Goal: Transaction & Acquisition: Subscribe to service/newsletter

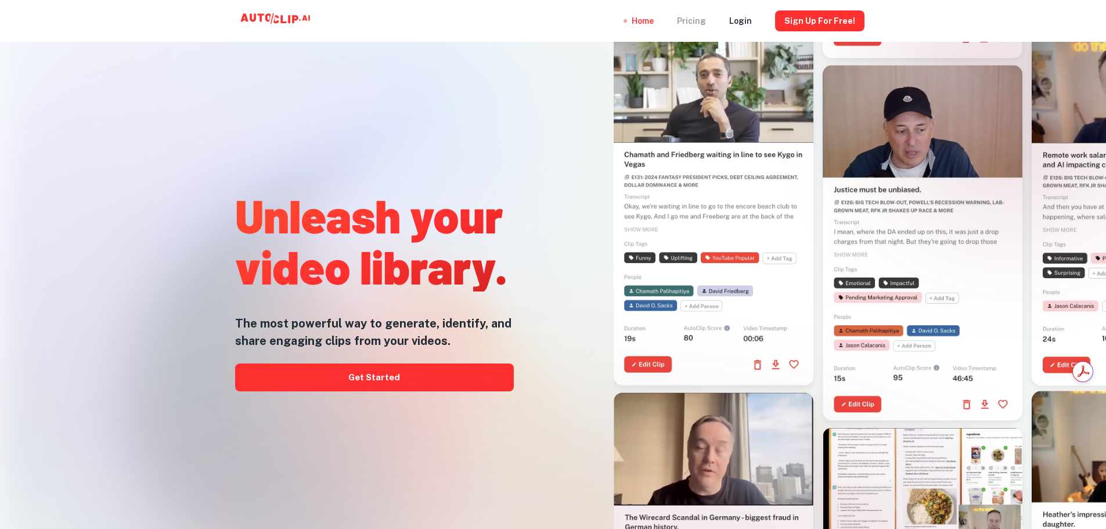
click at [701, 26] on div "Pricing" at bounding box center [691, 21] width 29 height 42
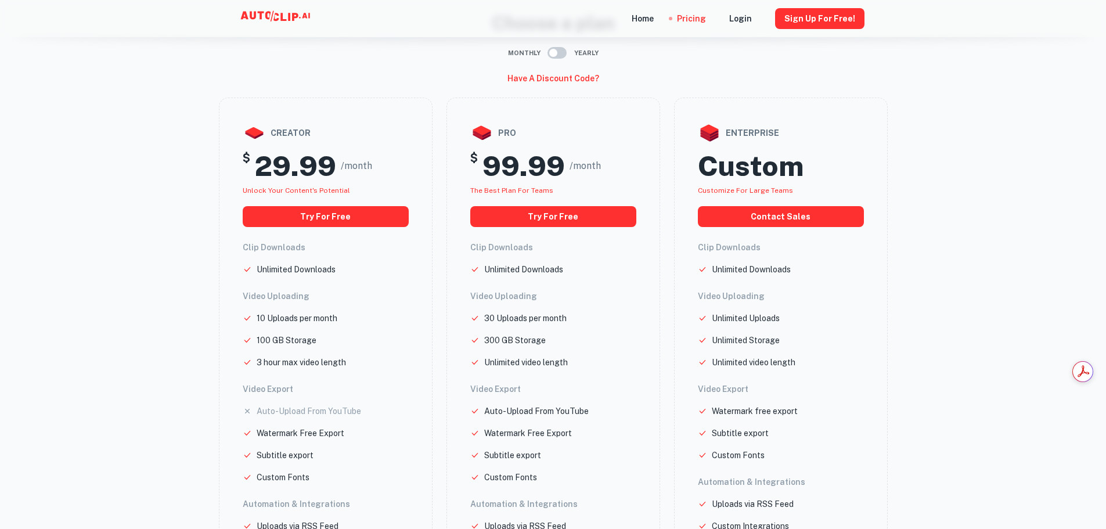
scroll to position [174, 0]
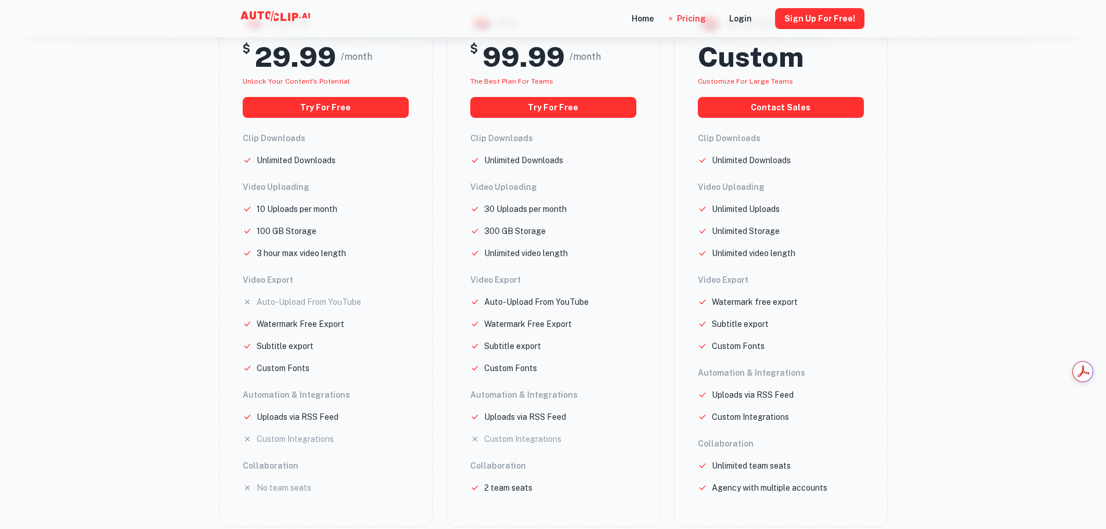
click at [743, 424] on div "Clip Downloads Unlimited Downloads Video Uploading Unlimited Uploads Unlimited …" at bounding box center [781, 313] width 166 height 362
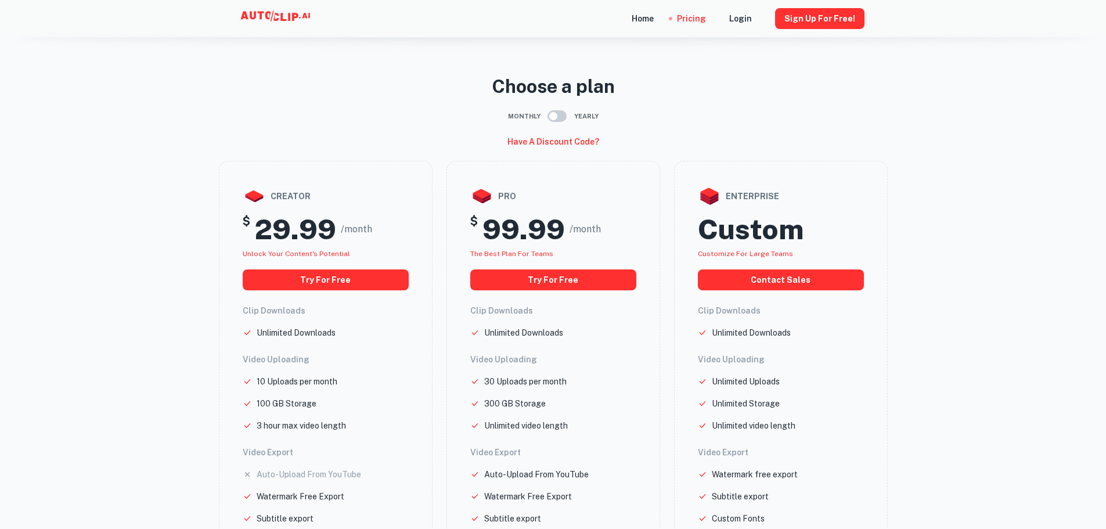
scroll to position [0, 0]
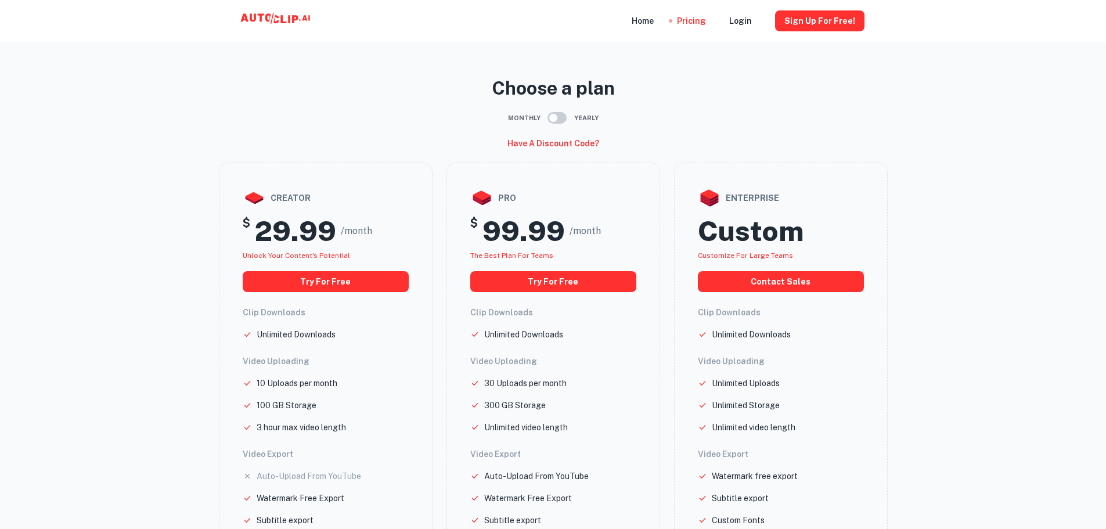
click at [570, 117] on input "checkbox" at bounding box center [553, 118] width 66 height 22
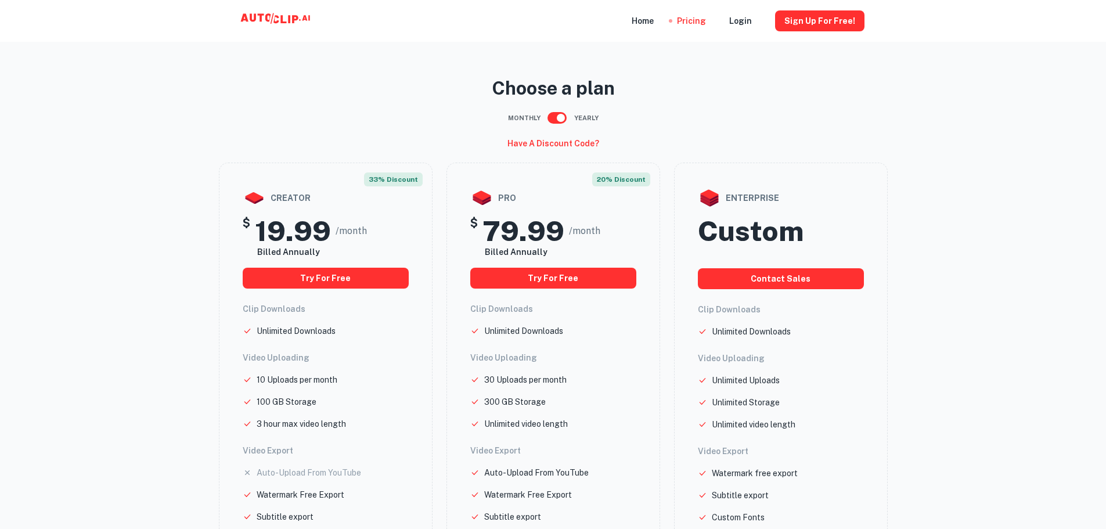
click at [562, 116] on input "checkbox" at bounding box center [561, 118] width 66 height 22
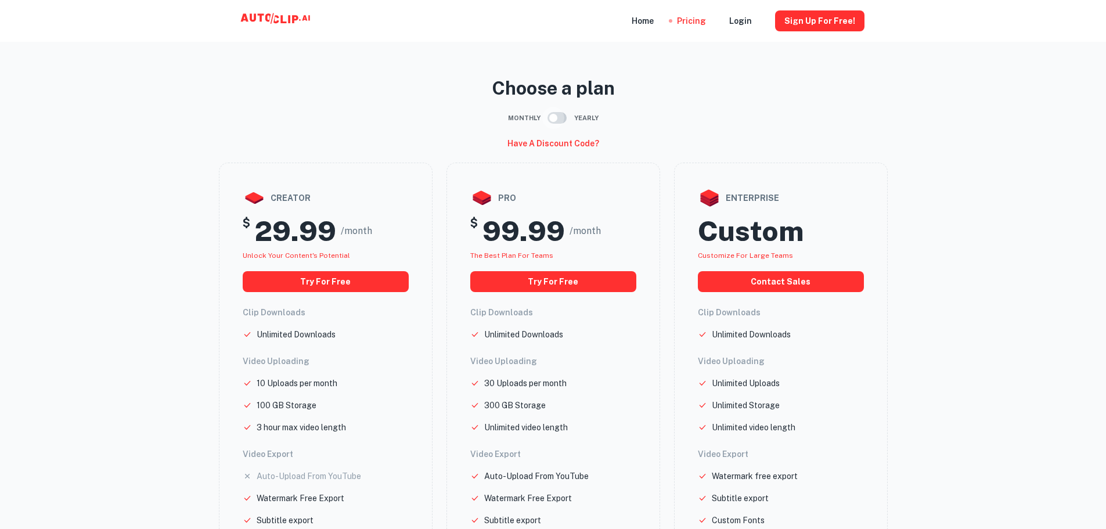
click at [562, 111] on input "checkbox" at bounding box center [553, 118] width 66 height 22
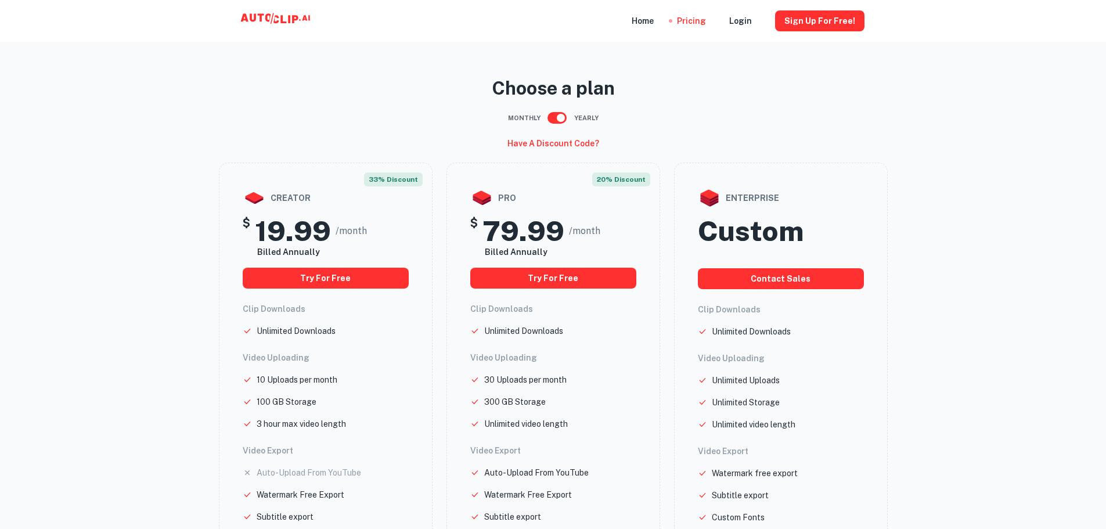
click at [554, 120] on input "checkbox" at bounding box center [561, 118] width 66 height 22
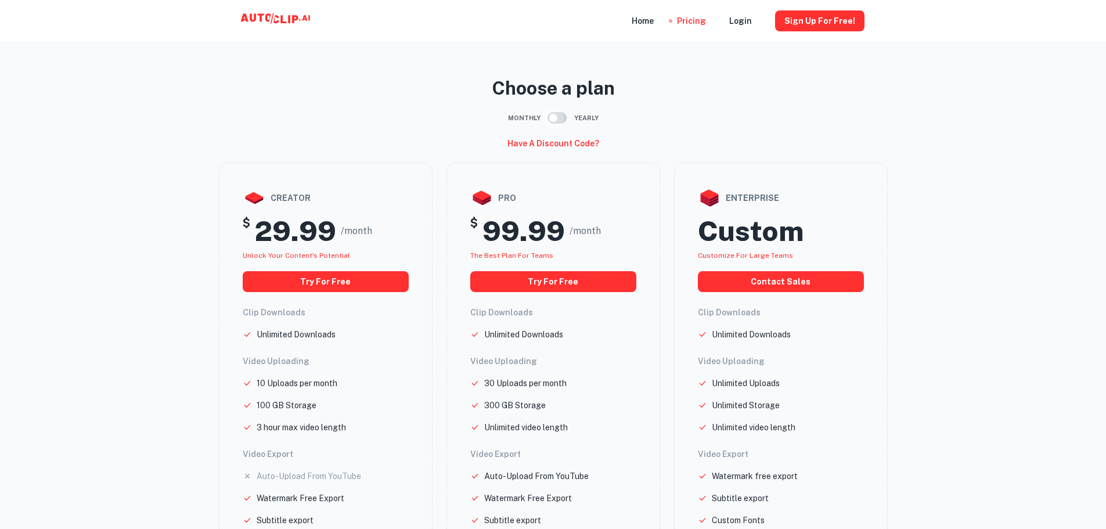
click at [554, 120] on input "checkbox" at bounding box center [553, 118] width 66 height 22
checkbox input "true"
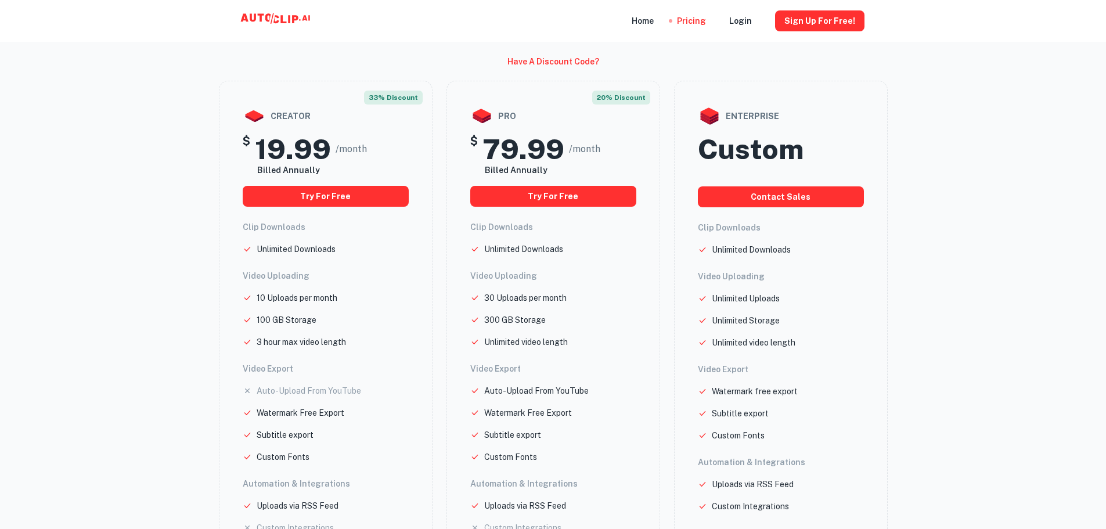
scroll to position [232, 0]
